Goal: Task Accomplishment & Management: Complete application form

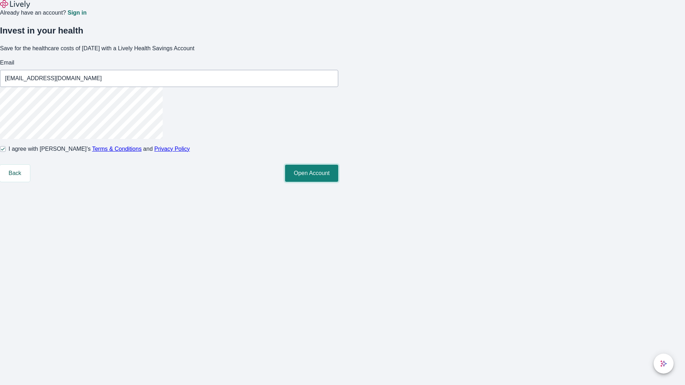
click at [338, 182] on button "Open Account" at bounding box center [311, 173] width 53 height 17
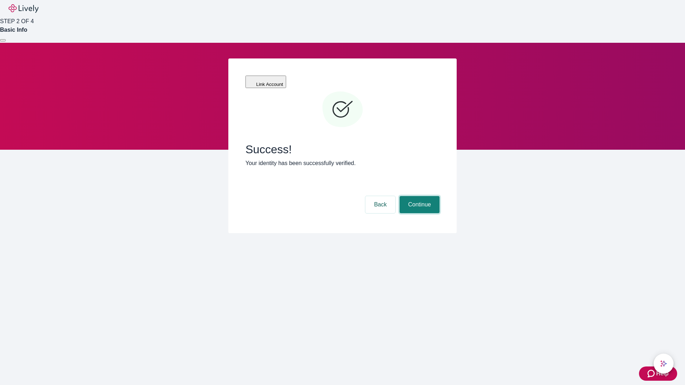
click at [418, 196] on button "Continue" at bounding box center [419, 204] width 40 height 17
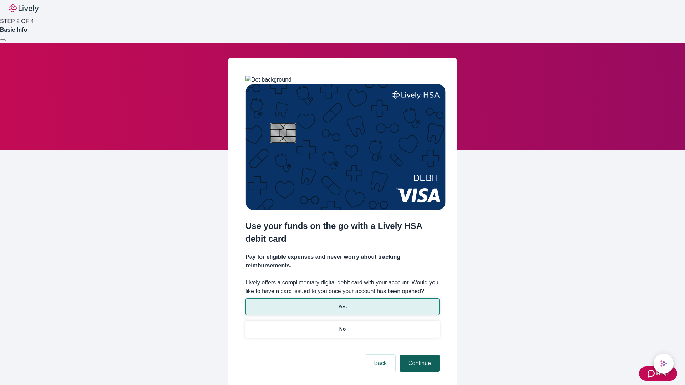
click at [342, 303] on p "Yes" at bounding box center [342, 306] width 9 height 7
click at [418, 355] on button "Continue" at bounding box center [419, 363] width 40 height 17
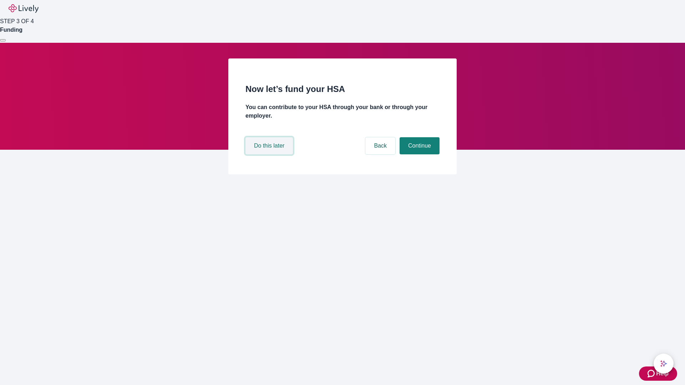
click at [270, 154] on button "Do this later" at bounding box center [268, 145] width 47 height 17
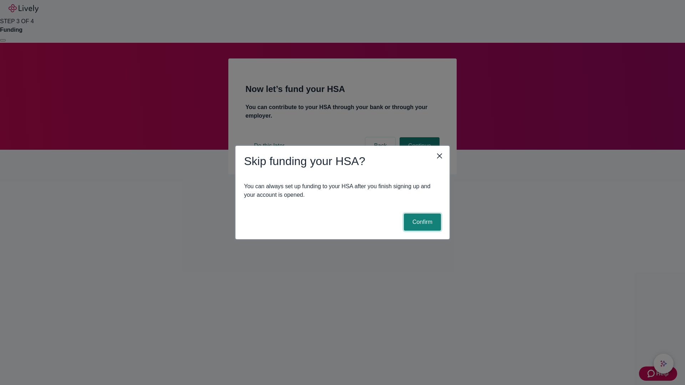
click at [421, 222] on button "Confirm" at bounding box center [422, 222] width 37 height 17
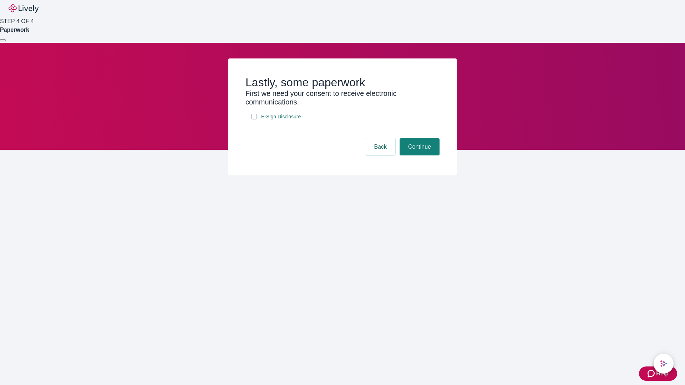
click at [254, 119] on input "E-Sign Disclosure" at bounding box center [254, 117] width 6 height 6
checkbox input "true"
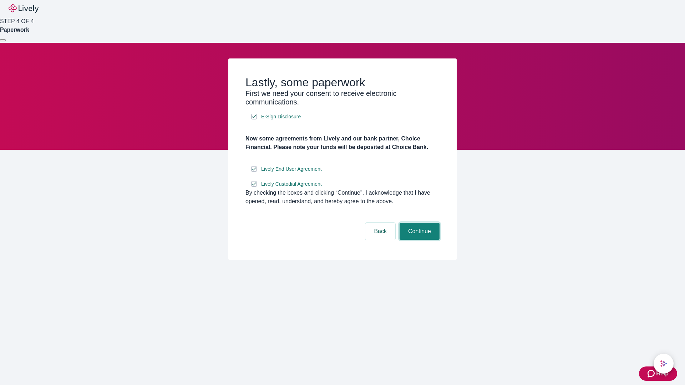
click at [418, 240] on button "Continue" at bounding box center [419, 231] width 40 height 17
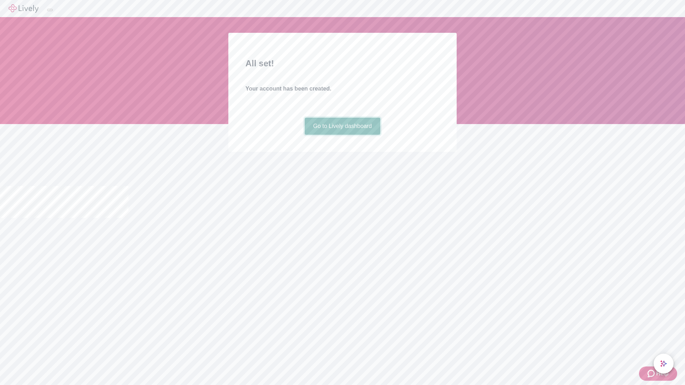
click at [342, 135] on link "Go to Lively dashboard" at bounding box center [342, 126] width 76 height 17
